Goal: Answer question/provide support: Share knowledge or assist other users

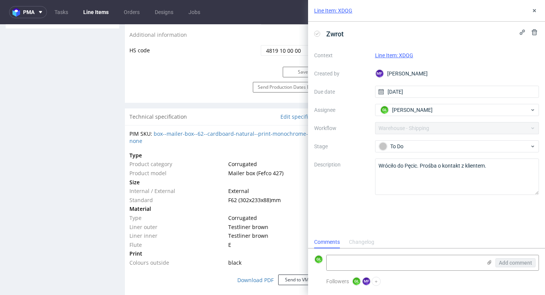
scroll to position [401, 0]
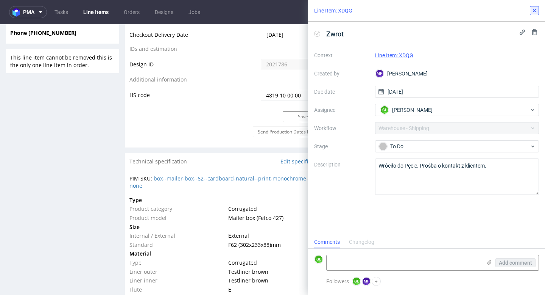
click at [535, 11] on use at bounding box center [534, 10] width 3 height 3
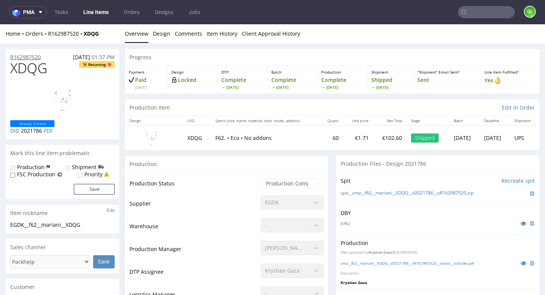
click at [30, 56] on p "R162987520" at bounding box center [25, 57] width 31 height 8
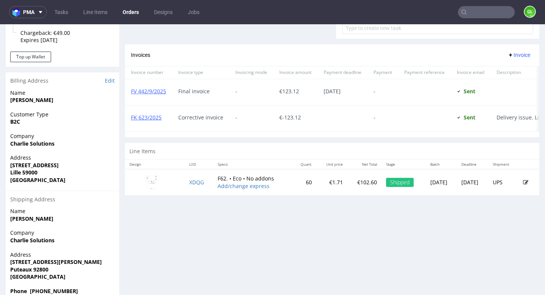
scroll to position [332, 0]
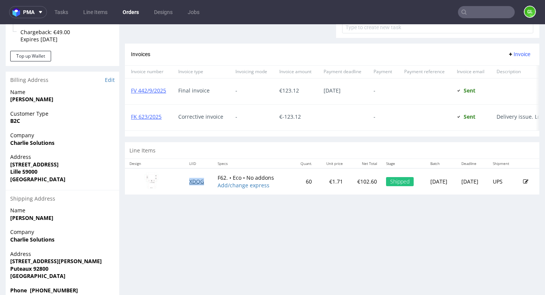
click at [194, 185] on link "XDQG" at bounding box center [196, 181] width 15 height 7
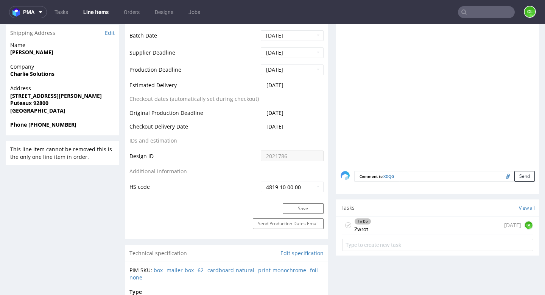
scroll to position [323, 0]
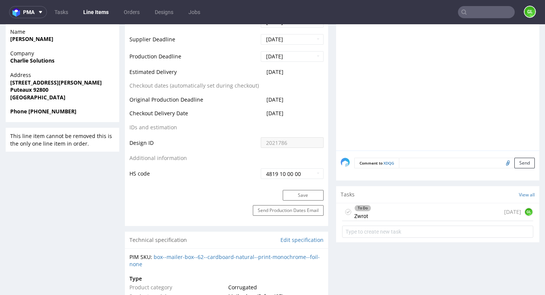
click at [414, 212] on div "To Do Zwrot today GL" at bounding box center [437, 212] width 191 height 18
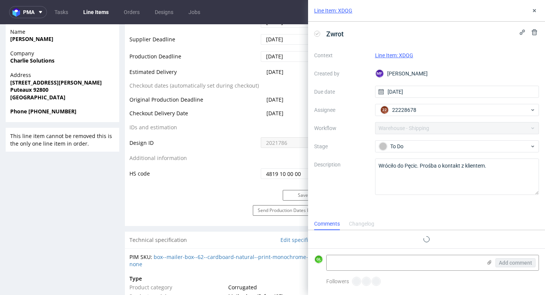
scroll to position [6, 0]
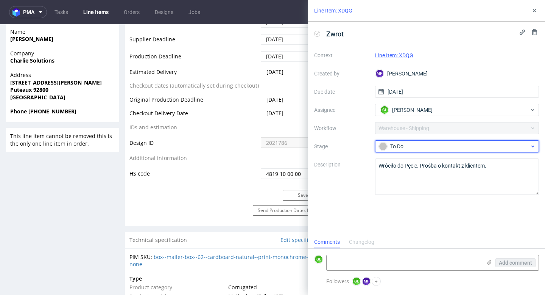
click at [417, 143] on div "To Do" at bounding box center [454, 146] width 151 height 8
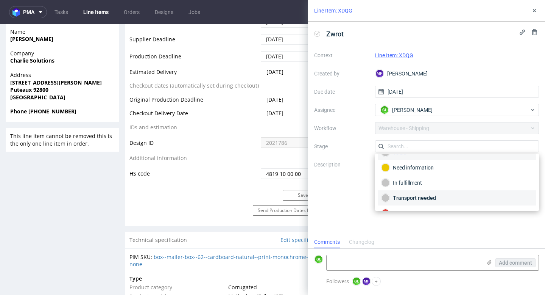
scroll to position [10, 0]
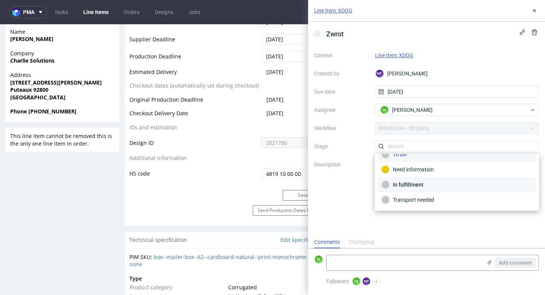
click at [418, 184] on div "In fulfillment" at bounding box center [457, 184] width 151 height 8
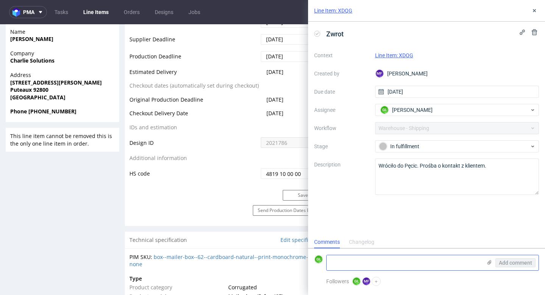
click at [360, 262] on textarea at bounding box center [404, 262] width 155 height 15
type textarea "Client contacted"
click at [501, 262] on span "Add comment" at bounding box center [515, 262] width 33 height 5
click at [66, 12] on link "Tasks" at bounding box center [61, 12] width 23 height 12
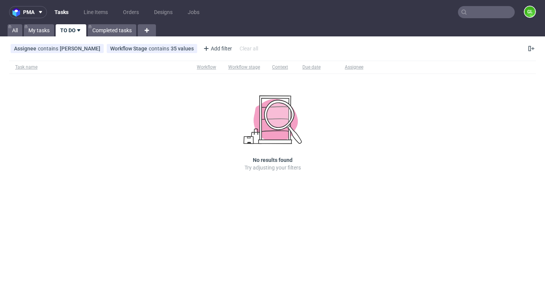
click at [472, 11] on input "text" at bounding box center [486, 12] width 57 height 12
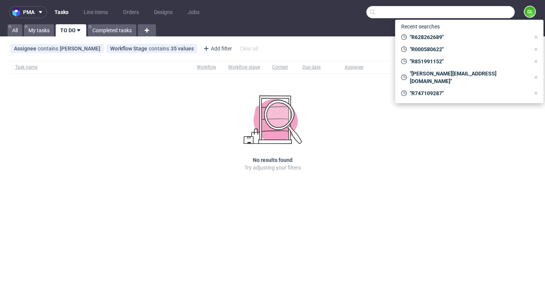
paste input "R819611534"
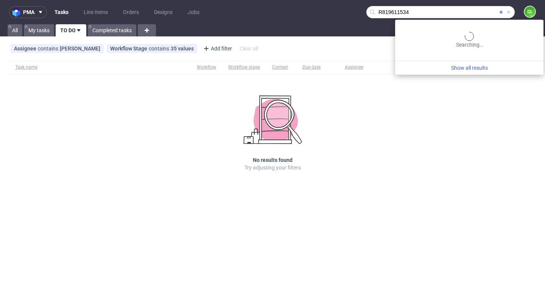
type input "R819611534"
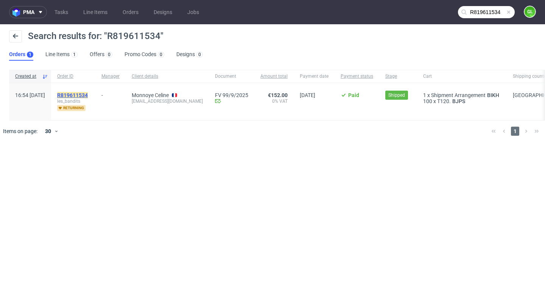
click at [88, 96] on mark "R819611534" at bounding box center [72, 95] width 31 height 6
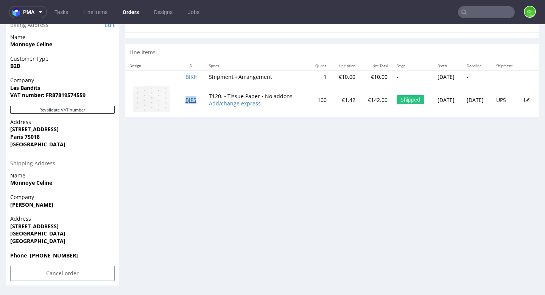
click at [187, 100] on link "BJPS" at bounding box center [191, 99] width 11 height 7
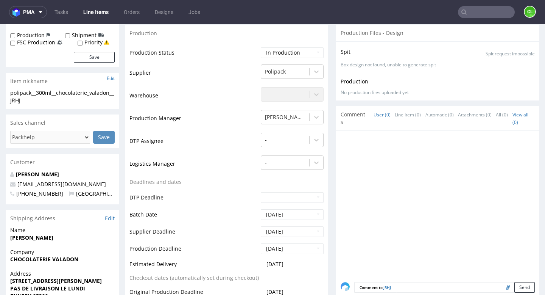
scroll to position [139, 0]
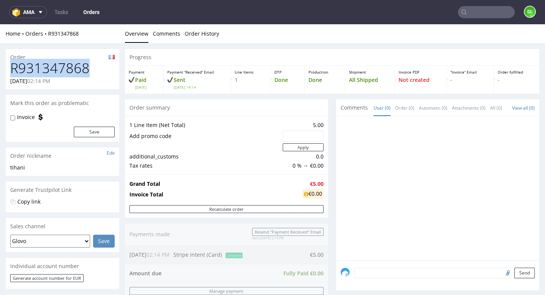
drag, startPoint x: 10, startPoint y: 67, endPoint x: 86, endPoint y: 69, distance: 76.1
click at [86, 69] on div "R931347868 24.09.2025 02:14 PM" at bounding box center [63, 75] width 114 height 28
copy h1 "R931347868"
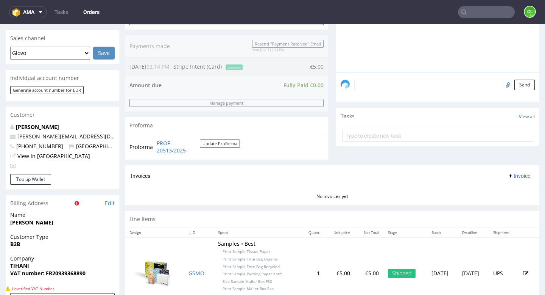
scroll to position [190, 0]
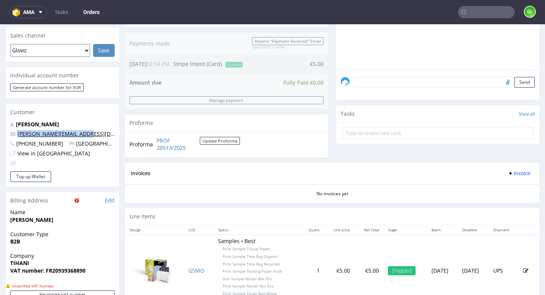
drag, startPoint x: 81, startPoint y: 136, endPoint x: 19, endPoint y: 135, distance: 62.5
click at [19, 135] on p "celia.crouzet@hotmail.fr" at bounding box center [62, 134] width 104 height 8
copy link "celia.crouzet@hotmail.fr"
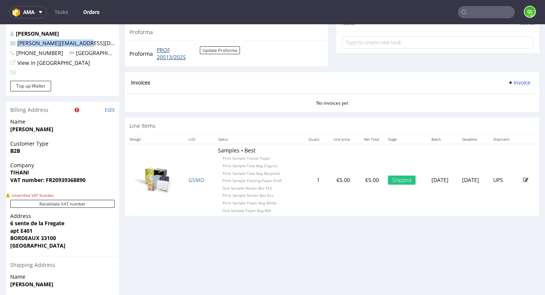
scroll to position [280, 0]
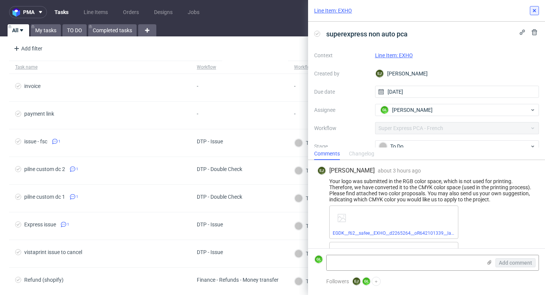
click at [532, 14] on button at bounding box center [534, 10] width 9 height 9
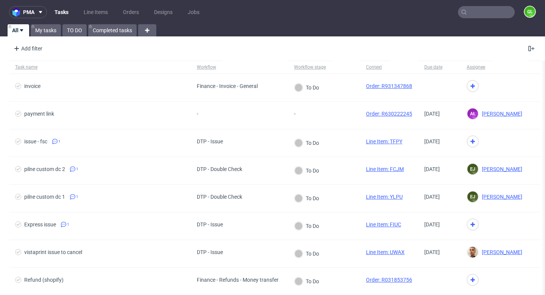
click at [64, 13] on link "Tasks" at bounding box center [61, 12] width 23 height 12
click at [77, 28] on link "TO DO" at bounding box center [74, 30] width 24 height 12
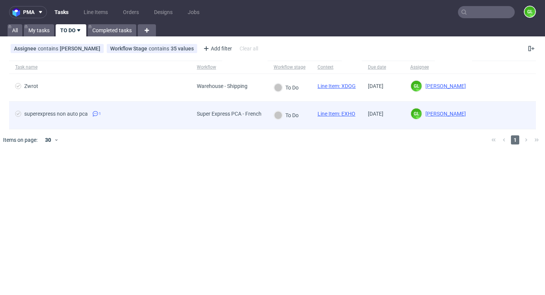
click at [98, 114] on icon at bounding box center [95, 114] width 6 height 6
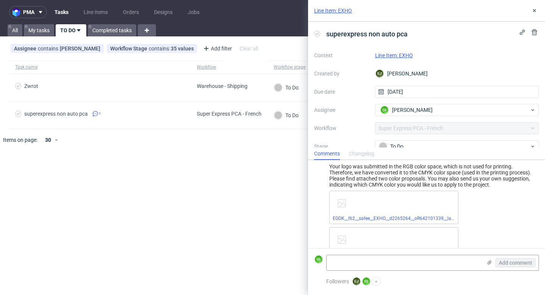
scroll to position [6, 0]
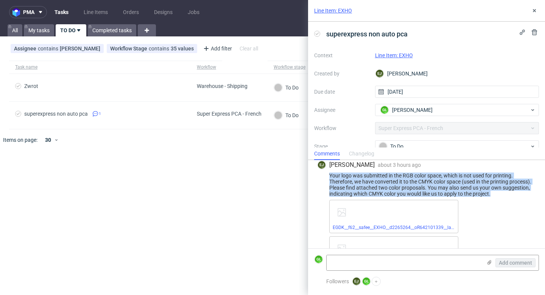
drag, startPoint x: 330, startPoint y: 173, endPoint x: 507, endPoint y: 195, distance: 177.7
click at [507, 195] on div "Your logo was submitted in the RGB color space, which is not used for printing.…" at bounding box center [426, 184] width 219 height 24
click at [492, 196] on div at bounding box center [492, 196] width 0 height 0
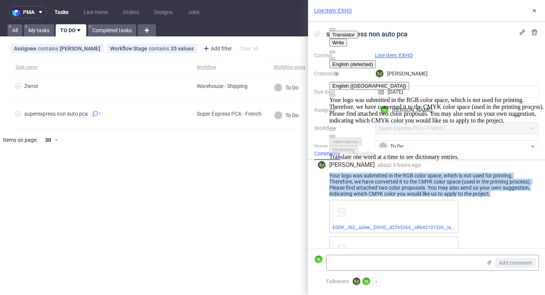
click at [409, 82] on button "English (UK)" at bounding box center [369, 86] width 80 height 8
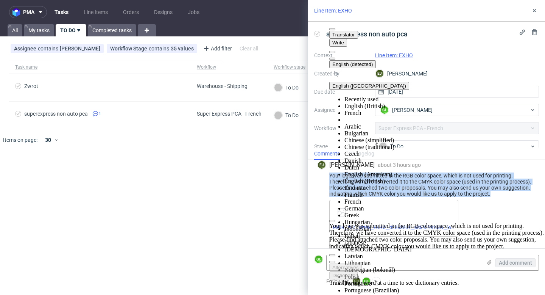
click at [434, 109] on li "French" at bounding box center [445, 112] width 201 height 7
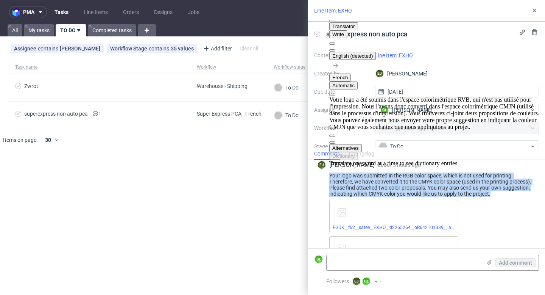
click at [332, 142] on span "button" at bounding box center [332, 142] width 0 height 0
click at [405, 226] on link "EGDK__f62__safee__EXHO__d2265264__oR642101339__latest__outside__v2.pdf" at bounding box center [414, 227] width 162 height 5
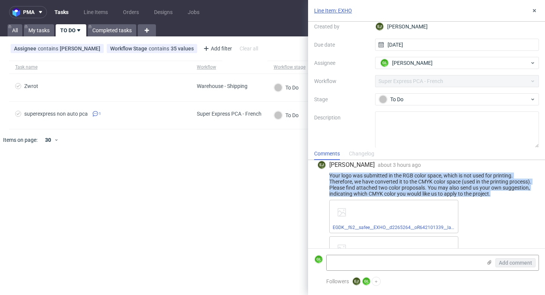
scroll to position [33, 0]
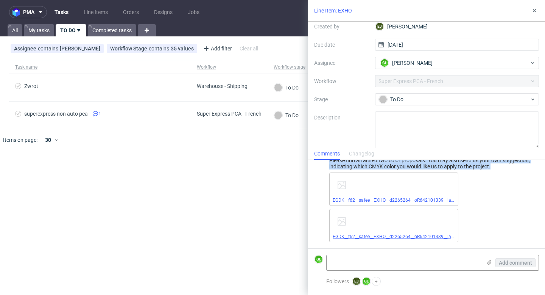
click at [398, 237] on link "EGDK__f62__safee__EXHO__d2265264__oR642101339__latest__outside__v1.pdf" at bounding box center [414, 236] width 162 height 5
click at [401, 235] on link "EGDK__f62__safee__EXHO__d2265264__oR642101339__latest__outside__v1.pdf" at bounding box center [414, 236] width 162 height 5
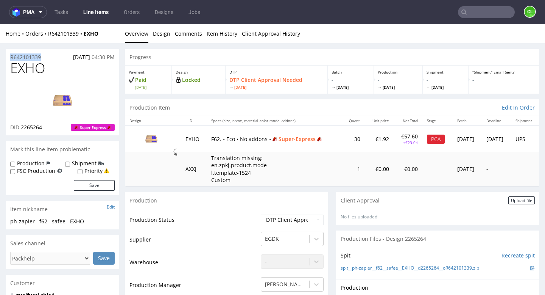
drag, startPoint x: 47, startPoint y: 57, endPoint x: 9, endPoint y: 58, distance: 37.9
click at [9, 58] on div "R642101339 24.09.2025 04:30 PM" at bounding box center [63, 55] width 114 height 12
copy p "R642101339"
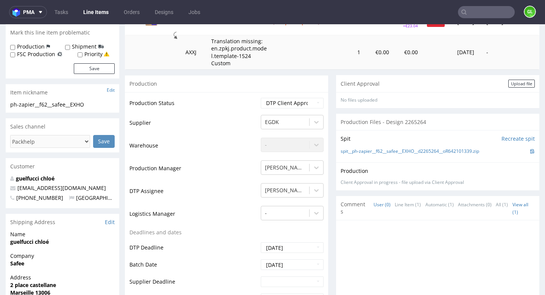
scroll to position [117, 0]
drag, startPoint x: 93, startPoint y: 188, endPoint x: 17, endPoint y: 187, distance: 75.7
click at [17, 187] on p "guelfucci.chloe13@gmail.com" at bounding box center [62, 188] width 104 height 8
copy link "guelfucci.chloe13@gmail.com"
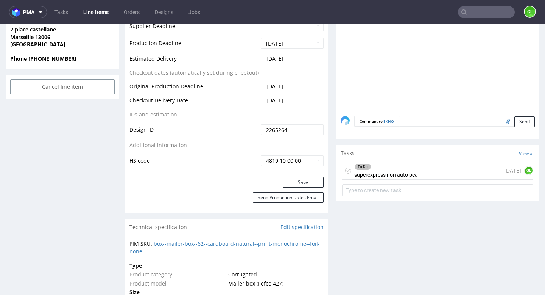
scroll to position [423, 0]
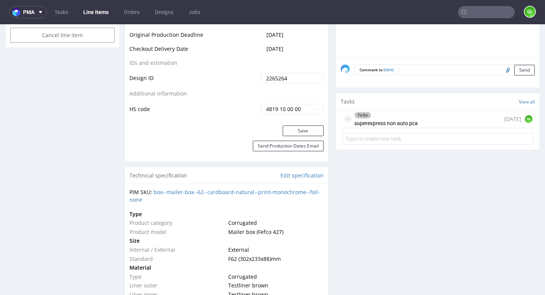
click at [426, 122] on div "To Do superexpress non auto pca today GL" at bounding box center [437, 119] width 191 height 18
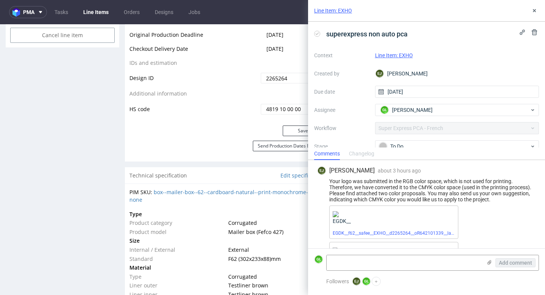
scroll to position [33, 0]
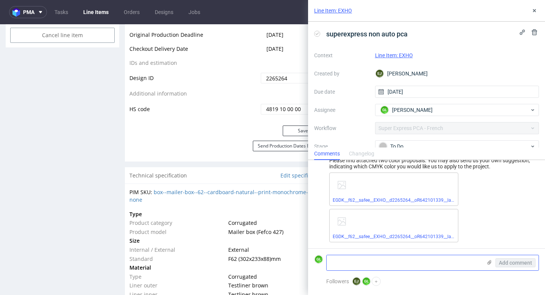
click at [399, 261] on textarea at bounding box center [404, 262] width 155 height 15
paste textarea "https://app-eu1.hubspot.com/contacts/25600958/record/0-5/234438813882/"
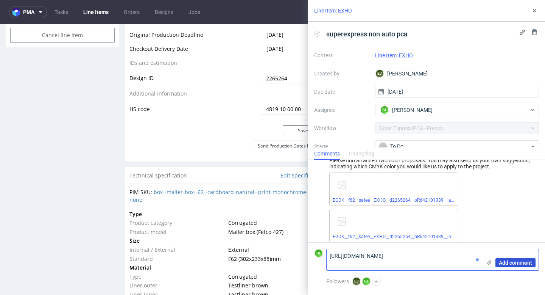
type textarea "https://app-eu1.hubspot.com/contacts/25600958/record/0-5/234438813882/"
click at [519, 261] on span "Add comment" at bounding box center [515, 262] width 33 height 5
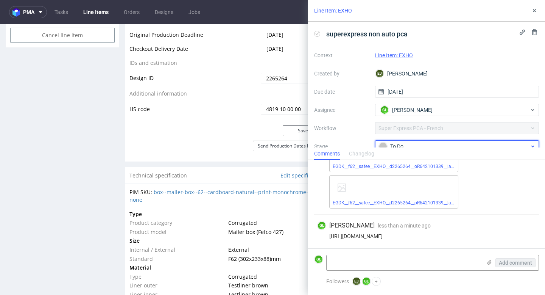
click at [430, 143] on div "To Do" at bounding box center [454, 146] width 151 height 8
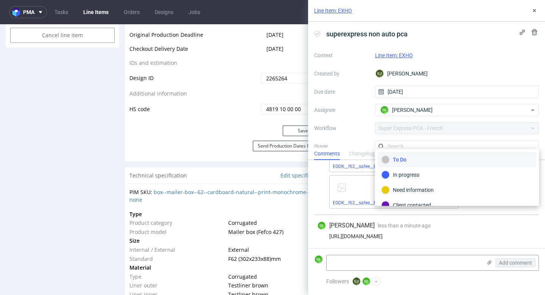
scroll to position [5, 0]
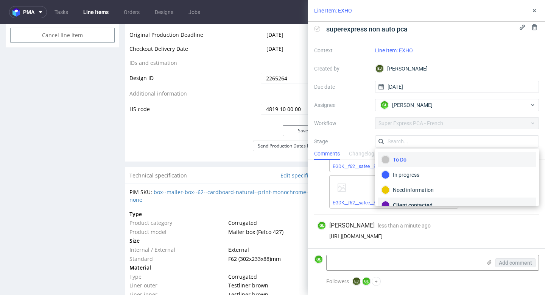
click at [409, 201] on div "Client contacted" at bounding box center [457, 205] width 151 height 8
